Goal: Task Accomplishment & Management: Use online tool/utility

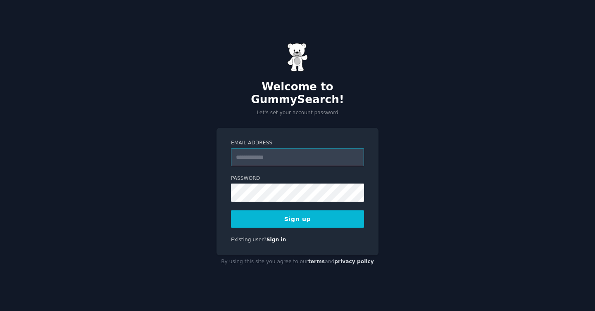
click at [314, 150] on input "Email Address" at bounding box center [297, 157] width 133 height 18
type input "**********"
click at [318, 216] on button "Sign up" at bounding box center [297, 219] width 133 height 17
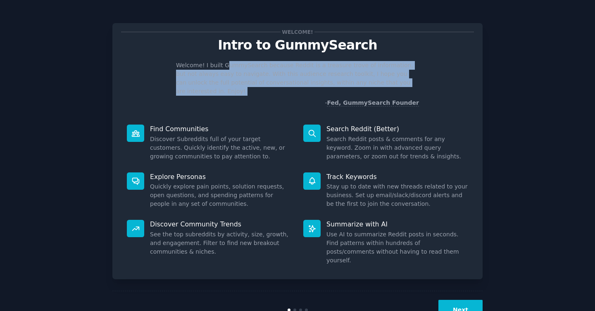
drag, startPoint x: 257, startPoint y: 67, endPoint x: 419, endPoint y: 88, distance: 162.8
click at [418, 88] on div "Welcome! I built GummySearch because Reddit is a treasure trove of information,…" at bounding box center [297, 84] width 353 height 46
drag, startPoint x: 410, startPoint y: 86, endPoint x: 457, endPoint y: 79, distance: 47.5
click at [411, 85] on p "Welcome! I built GummySearch because Reddit is a treasure trove of information,…" at bounding box center [297, 78] width 243 height 35
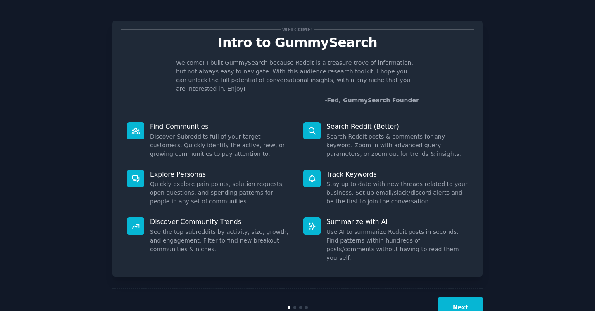
scroll to position [12, 0]
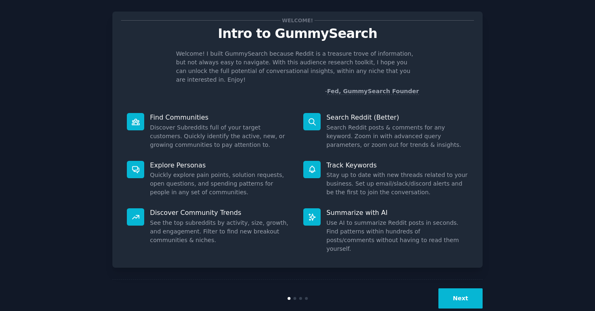
click at [459, 289] on button "Next" at bounding box center [460, 299] width 44 height 20
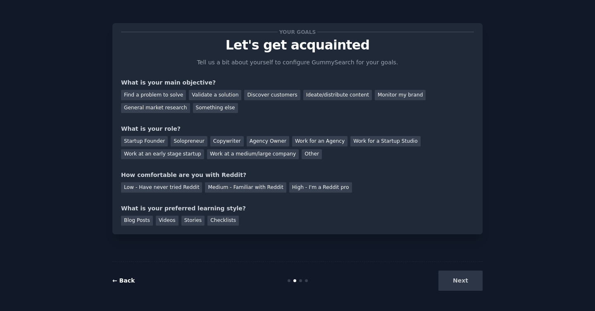
click at [119, 280] on link "← Back" at bounding box center [123, 281] width 22 height 7
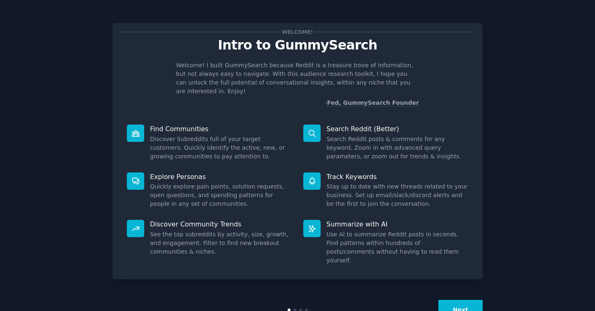
click at [463, 300] on button "Next" at bounding box center [460, 310] width 44 height 20
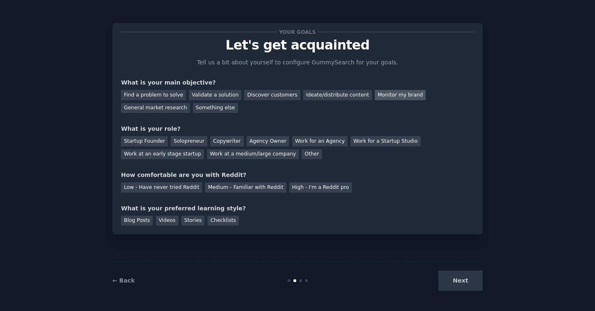
click at [385, 92] on div "Monitor my brand" at bounding box center [400, 95] width 51 height 10
click at [251, 93] on div "Discover customers" at bounding box center [272, 95] width 56 height 10
click at [394, 93] on div "Monitor my brand" at bounding box center [400, 95] width 51 height 10
click at [162, 154] on div "Work at an early stage startup" at bounding box center [162, 155] width 83 height 10
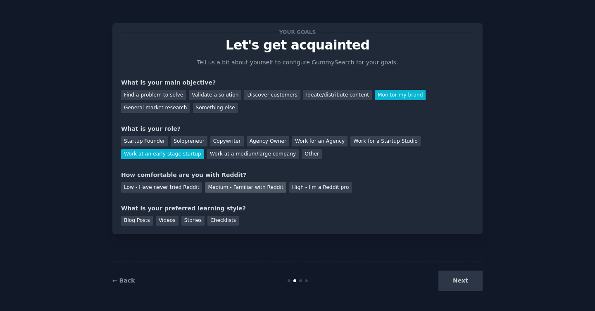
click at [215, 185] on div "Medium - Familiar with Reddit" at bounding box center [245, 188] width 81 height 10
click at [164, 222] on div "Videos" at bounding box center [167, 221] width 23 height 10
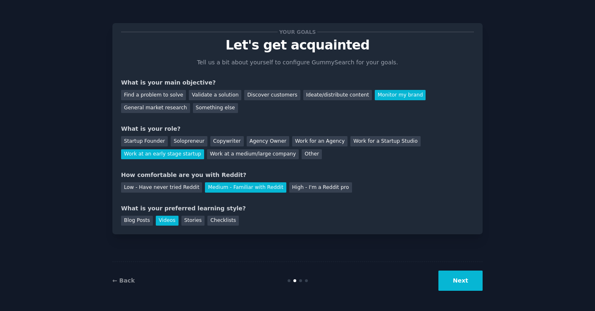
click at [452, 279] on button "Next" at bounding box center [460, 281] width 44 height 20
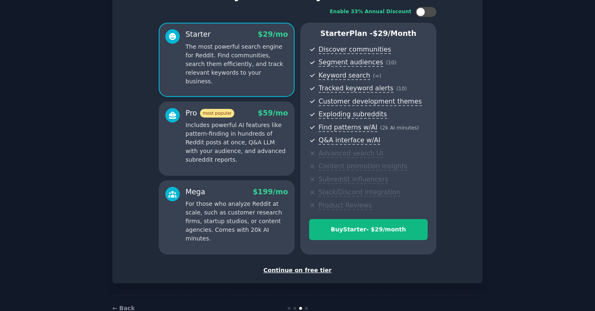
scroll to position [43, 0]
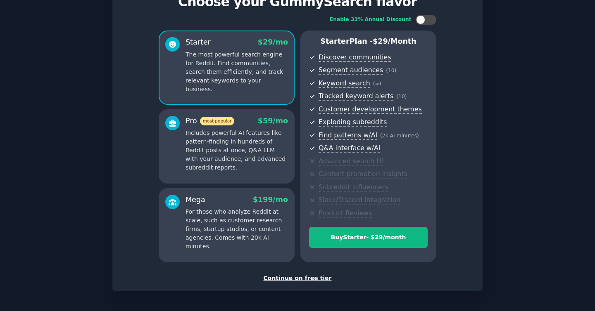
click at [295, 280] on div "Continue on free tier" at bounding box center [297, 278] width 353 height 9
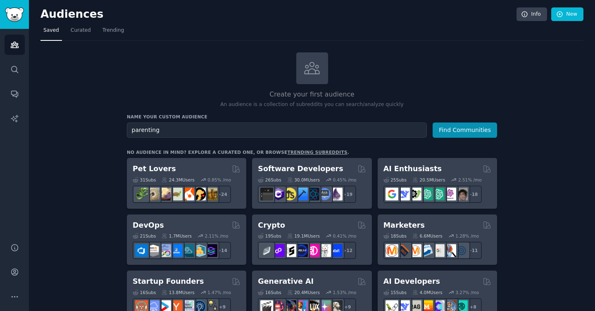
type input "parenting"
click at [432, 123] on button "Find Communities" at bounding box center [464, 130] width 64 height 15
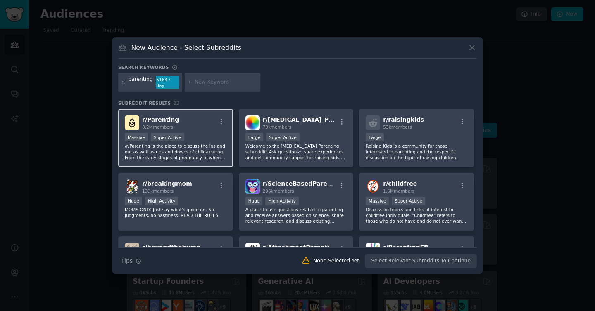
click at [200, 136] on div "Massive Super Active" at bounding box center [176, 138] width 102 height 10
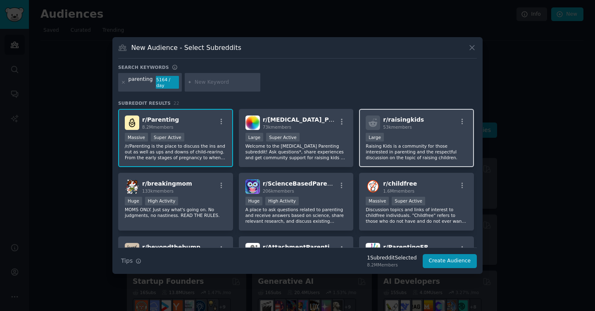
click at [421, 129] on div "r/ [PERSON_NAME] 53k members" at bounding box center [417, 123] width 102 height 14
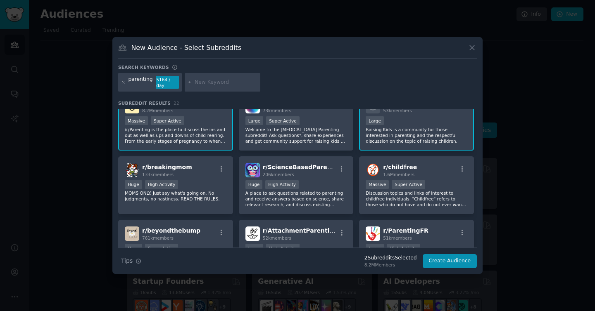
scroll to position [28, 0]
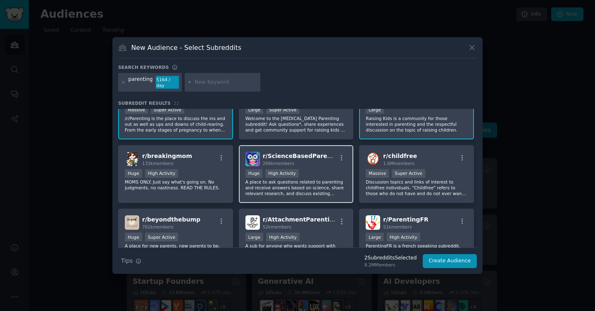
click at [324, 166] on div "r/ ScienceBasedParenting 206k members Huge High Activity A place to ask questio…" at bounding box center [296, 174] width 115 height 58
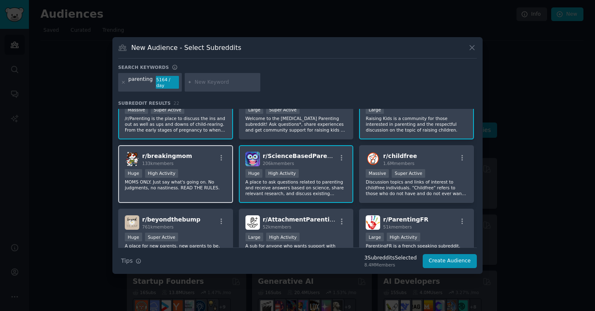
click at [198, 169] on div "r/ breakingmom 133k members Huge High Activity MOMS ONLY. Just say what's going…" at bounding box center [175, 174] width 115 height 58
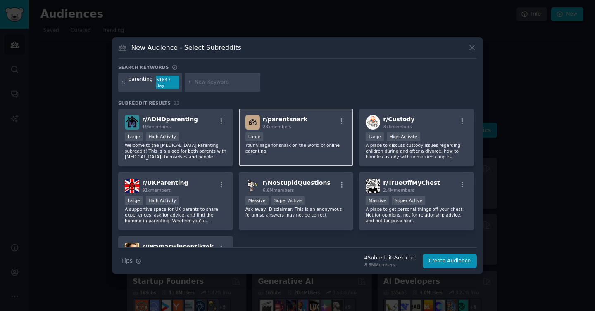
scroll to position [323, 0]
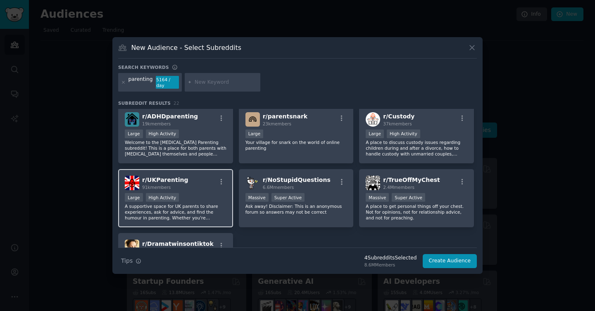
click at [197, 186] on div "r/ UKParenting 91k members" at bounding box center [176, 183] width 102 height 14
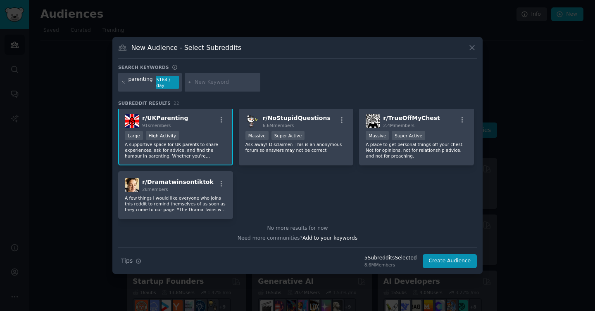
scroll to position [385, 0]
click at [450, 259] on button "Create Audience" at bounding box center [450, 261] width 55 height 14
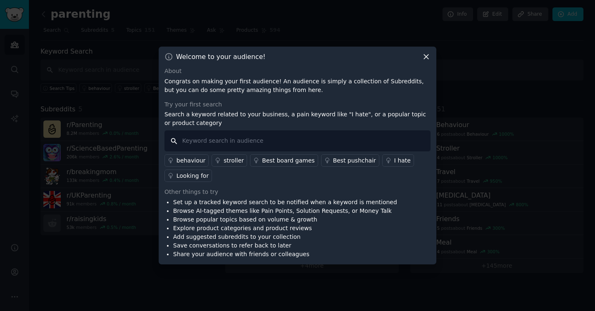
click at [221, 139] on input "text" at bounding box center [297, 141] width 266 height 21
type input "Pinwheel"
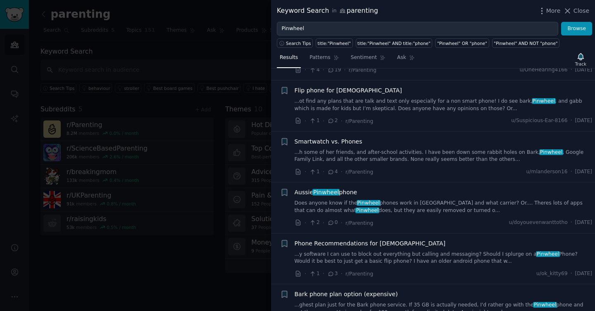
scroll to position [156, 0]
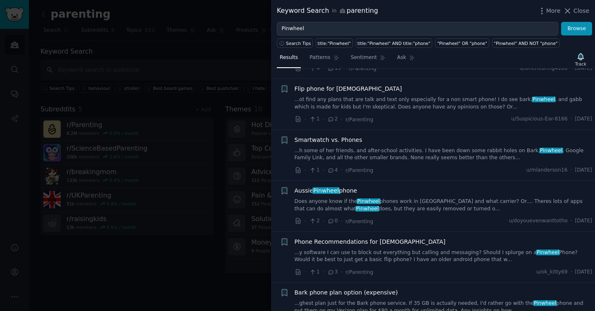
click at [310, 190] on span "[PERSON_NAME] phone" at bounding box center [326, 191] width 63 height 9
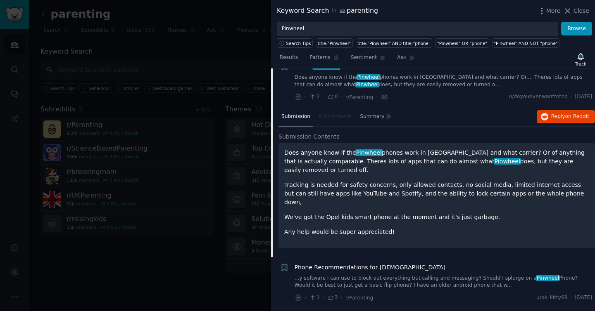
scroll to position [281, 0]
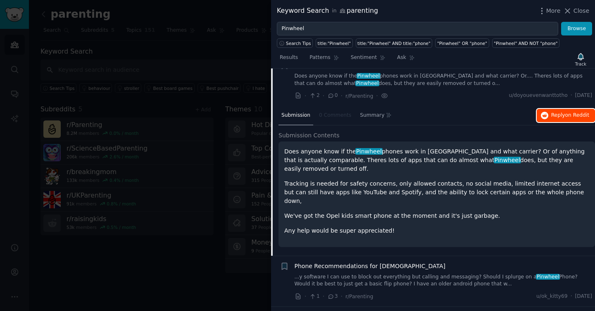
click at [570, 113] on span "on Reddit" at bounding box center [577, 115] width 24 height 6
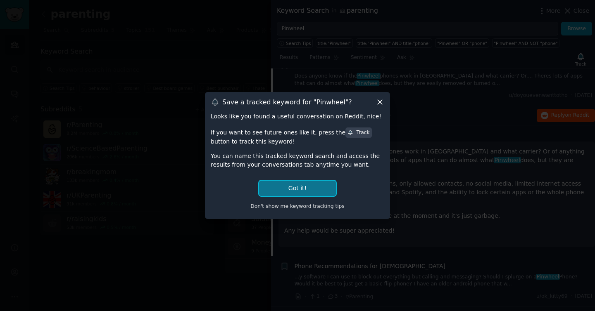
click at [301, 188] on button "Got it!" at bounding box center [297, 188] width 77 height 15
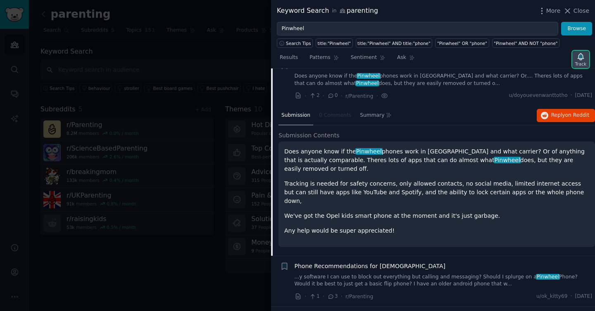
click at [578, 59] on icon "button" at bounding box center [580, 56] width 9 height 9
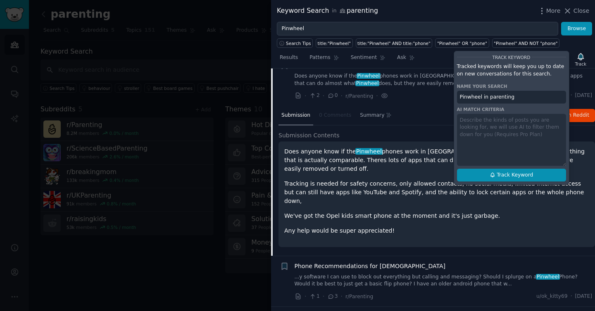
click at [516, 176] on span "Track Keyword" at bounding box center [515, 175] width 36 height 7
type input "Pinwheel in parenting"
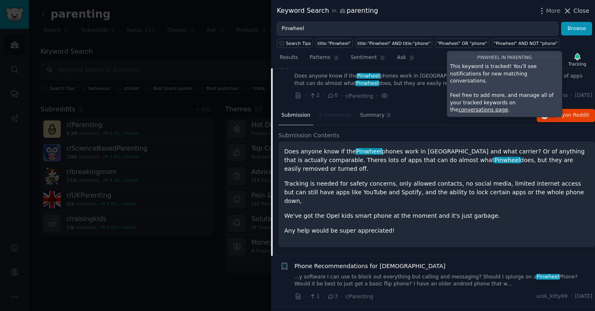
click at [577, 11] on span "Close" at bounding box center [581, 11] width 16 height 9
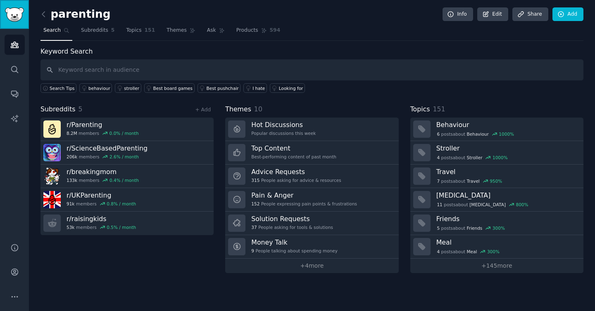
click at [21, 17] on img "Sidebar" at bounding box center [14, 14] width 19 height 14
